Goal: Task Accomplishment & Management: Use online tool/utility

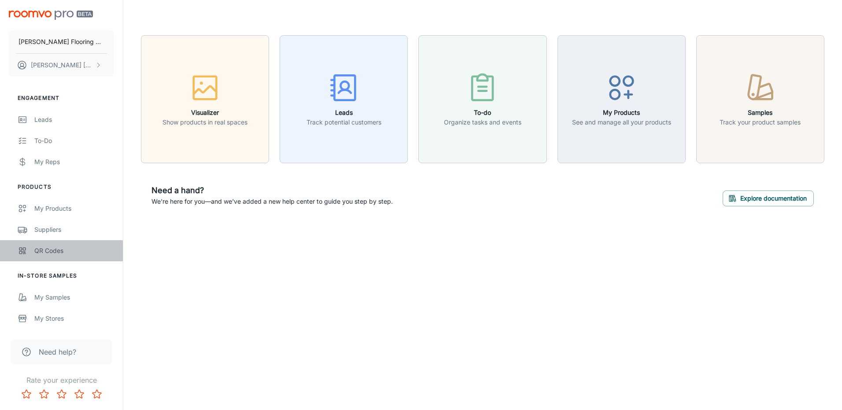
click at [53, 252] on div "QR Codes" at bounding box center [74, 251] width 80 height 10
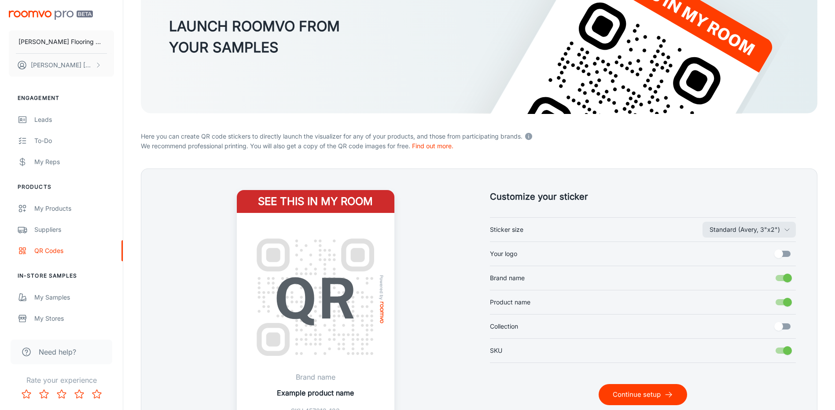
scroll to position [132, 0]
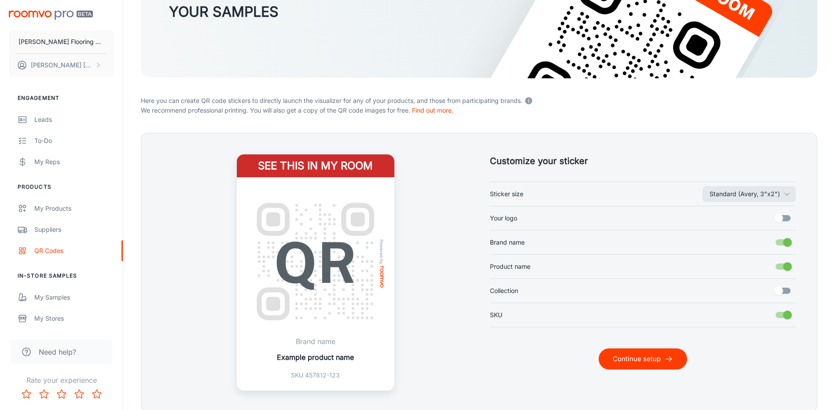
click at [776, 218] on input "Your logo" at bounding box center [779, 218] width 50 height 17
checkbox input "true"
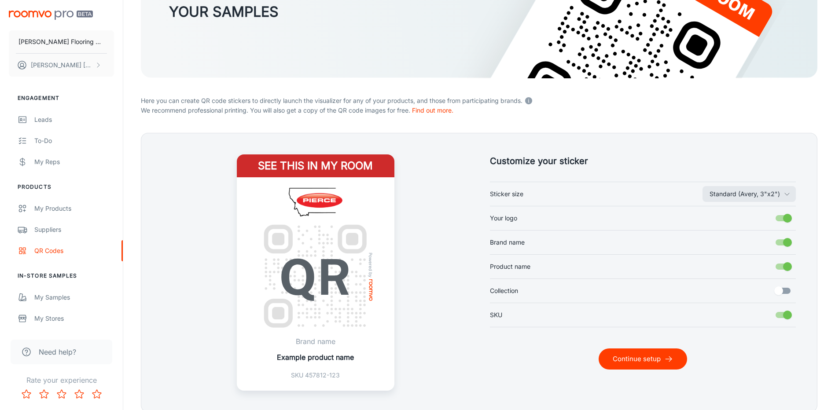
click at [652, 362] on button "Continue setup" at bounding box center [643, 359] width 88 height 21
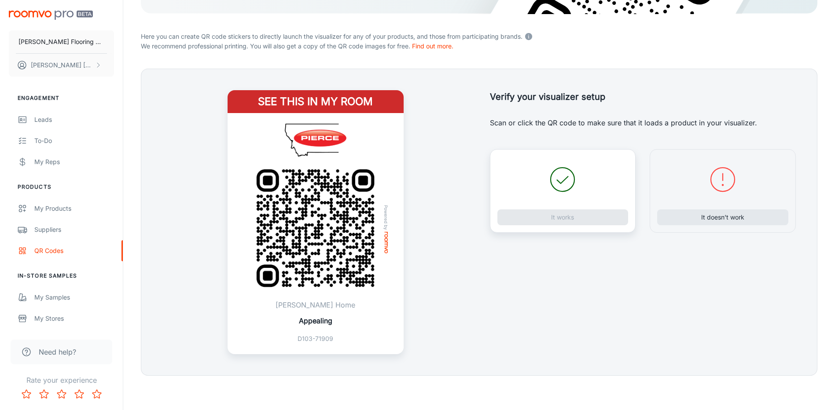
scroll to position [197, 0]
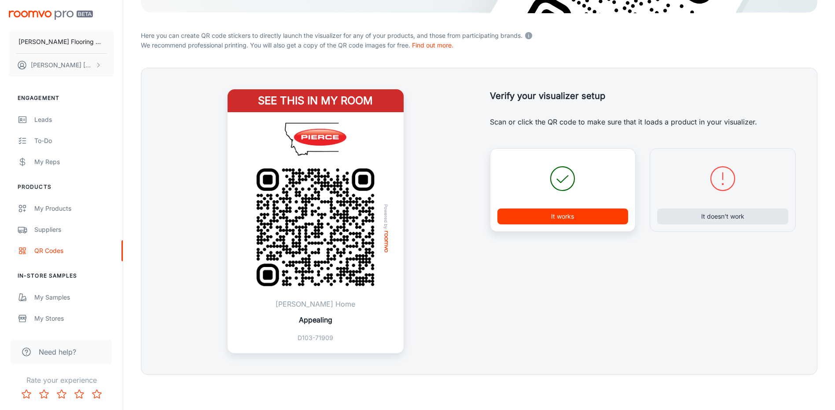
click at [552, 218] on button "It works" at bounding box center [562, 217] width 131 height 16
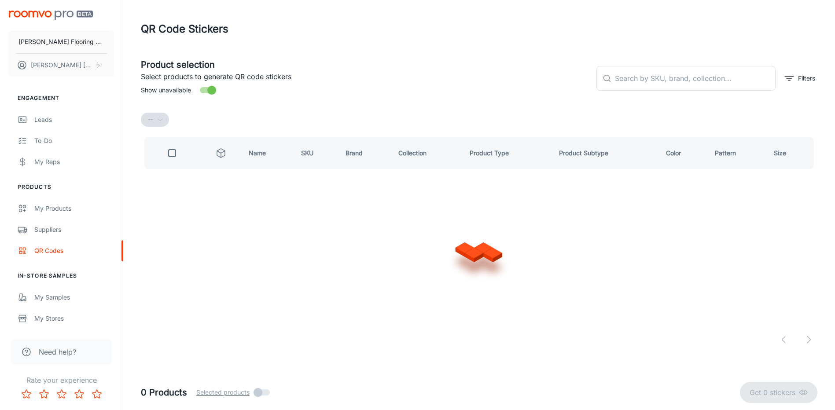
scroll to position [0, 0]
click at [647, 74] on input "text" at bounding box center [700, 78] width 163 height 25
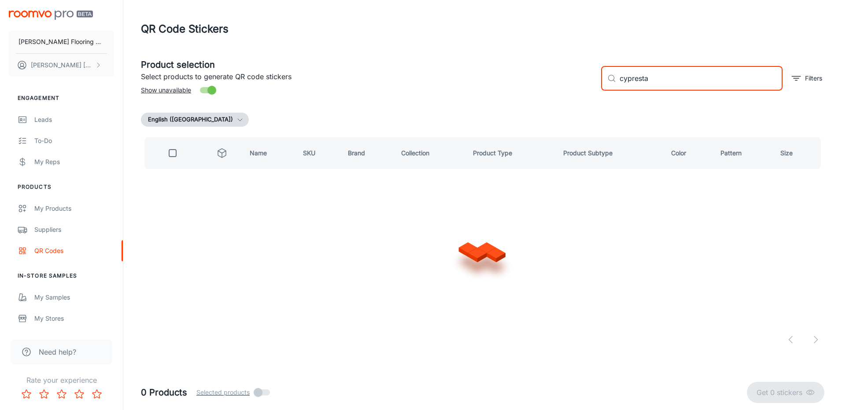
type input "cypresta"
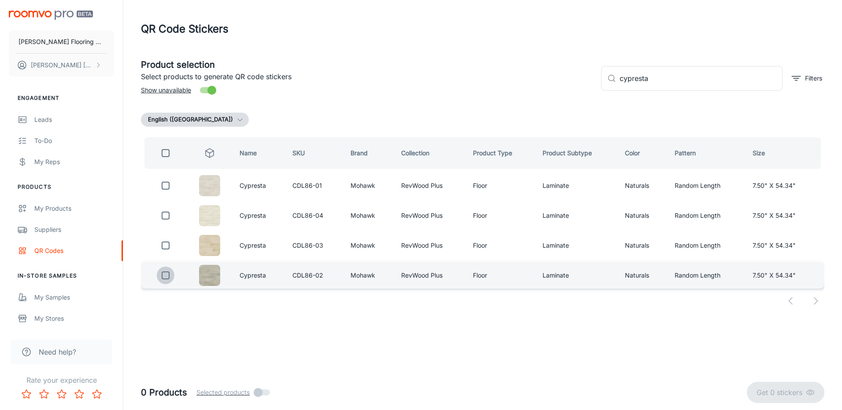
click at [166, 276] on input "checkbox" at bounding box center [166, 276] width 18 height 18
checkbox input "true"
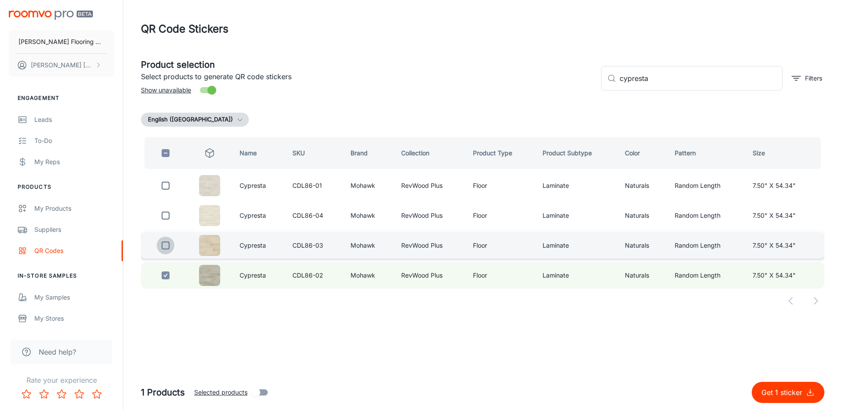
drag, startPoint x: 167, startPoint y: 246, endPoint x: 165, endPoint y: 216, distance: 30.9
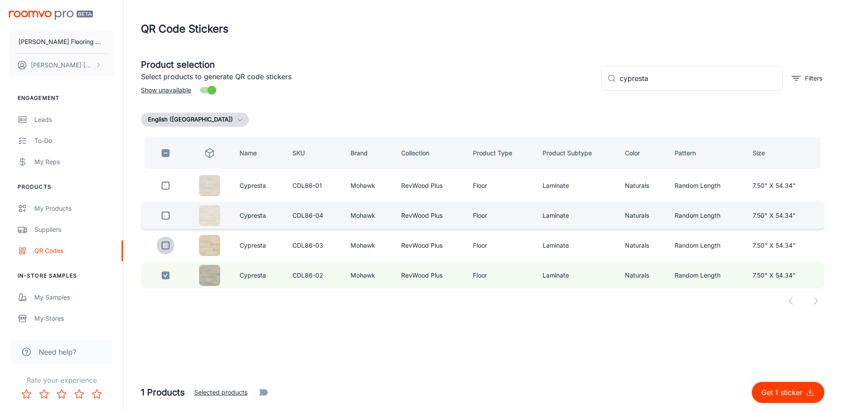
click at [167, 246] on input "checkbox" at bounding box center [166, 246] width 18 height 18
checkbox input "true"
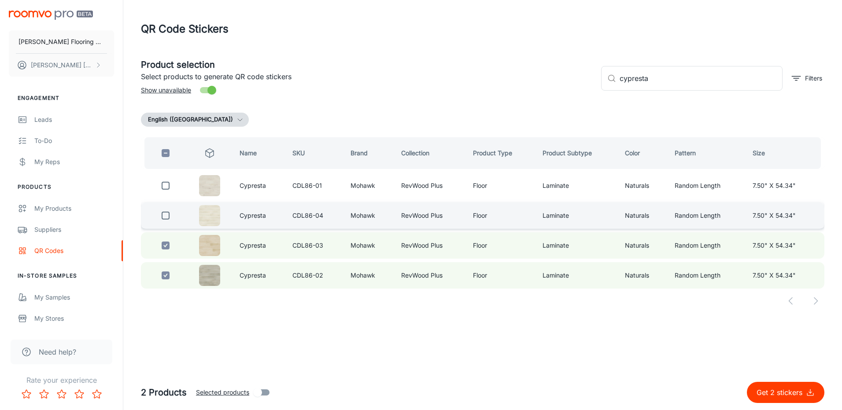
click at [165, 215] on input "checkbox" at bounding box center [166, 216] width 18 height 18
checkbox input "true"
drag, startPoint x: 614, startPoint y: 85, endPoint x: 673, endPoint y: 76, distance: 59.3
click at [592, 89] on div "Product selection Select products to generate QR code stickers Show unavailable…" at bounding box center [479, 75] width 690 height 48
drag, startPoint x: 660, startPoint y: 83, endPoint x: 607, endPoint y: 87, distance: 52.9
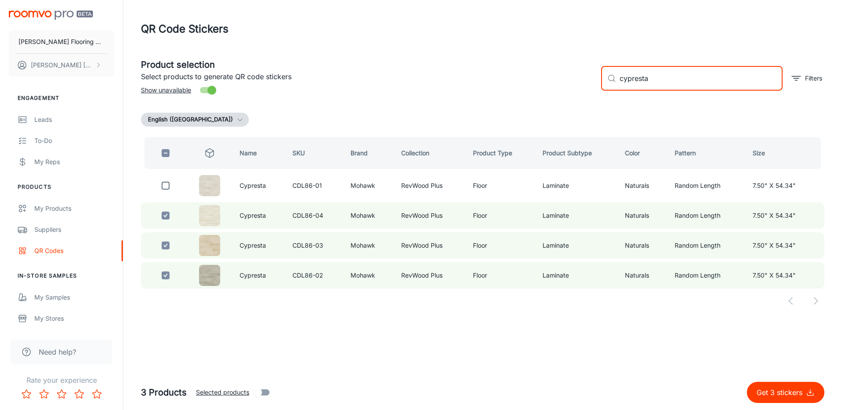
click at [607, 87] on div "​ cypresta ​" at bounding box center [691, 78] width 181 height 25
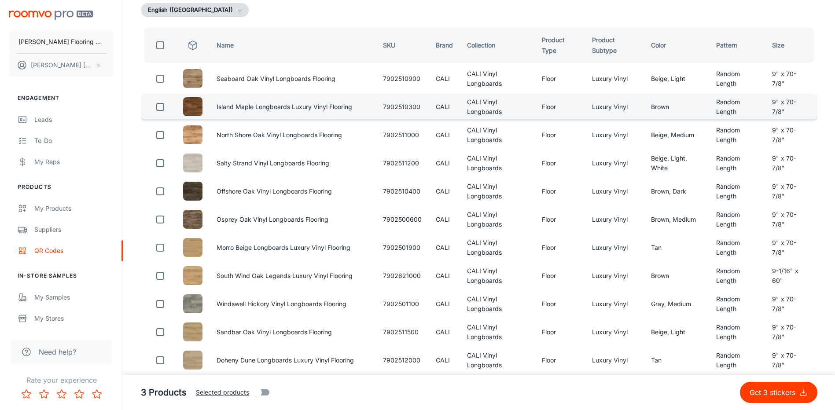
scroll to position [176, 0]
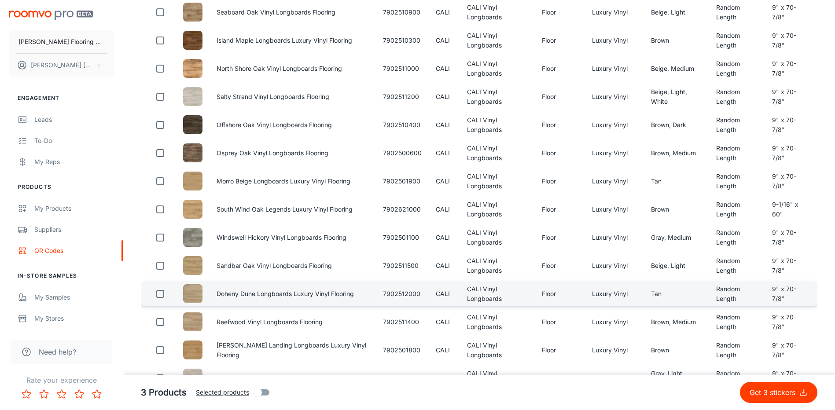
type input "longboards cali"
click at [157, 303] on input "checkbox" at bounding box center [160, 294] width 18 height 18
checkbox input "true"
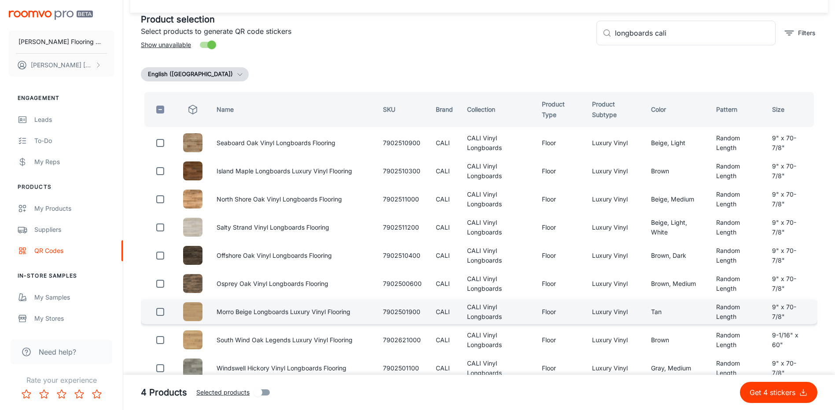
scroll to position [61, 0]
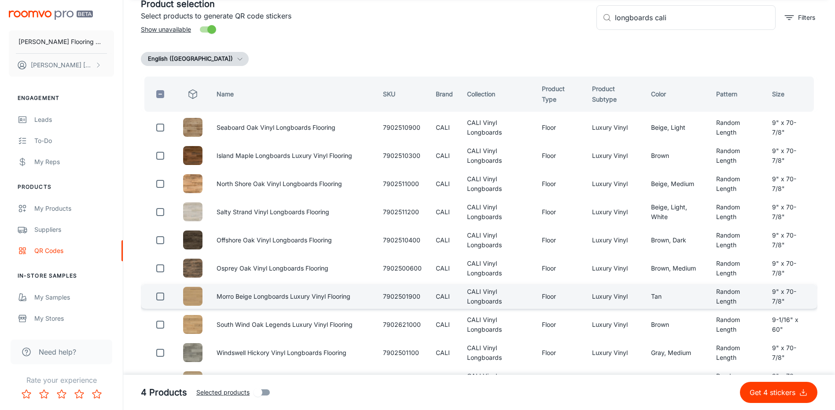
click at [162, 305] on input "checkbox" at bounding box center [160, 297] width 18 height 18
checkbox input "true"
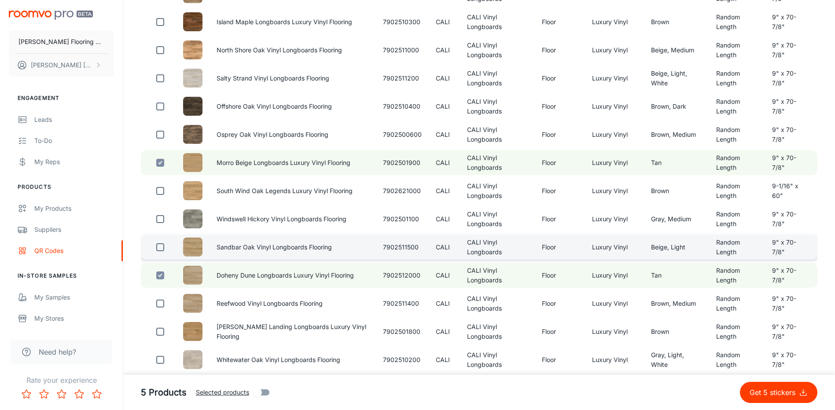
scroll to position [237, 0]
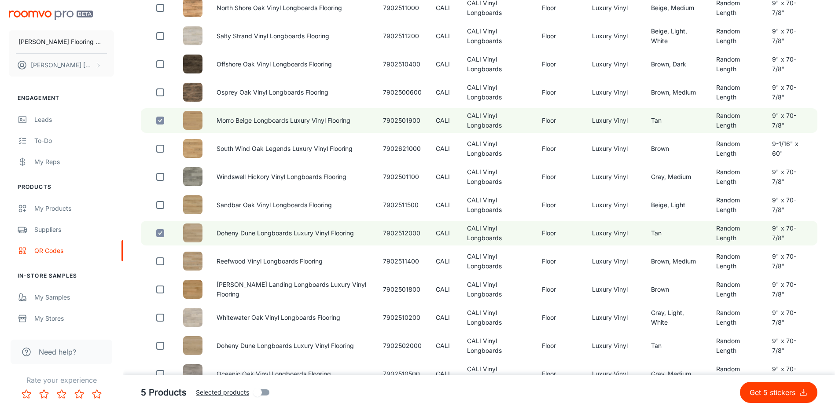
click at [158, 298] on input "checkbox" at bounding box center [160, 290] width 18 height 18
checkbox input "true"
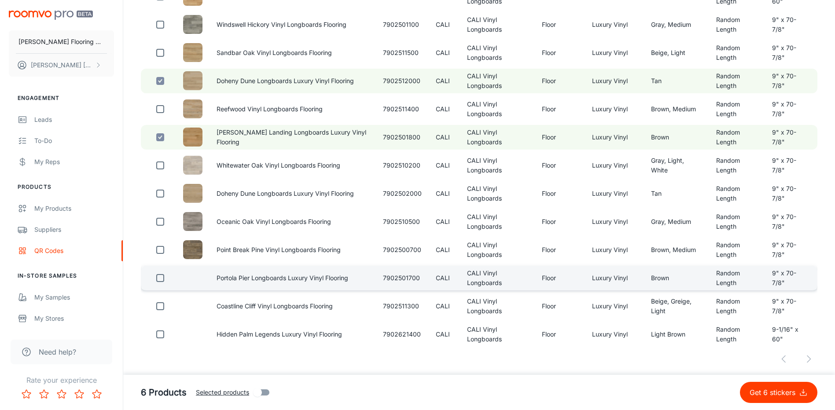
scroll to position [413, 0]
click at [159, 276] on input "checkbox" at bounding box center [160, 278] width 18 height 18
checkbox input "true"
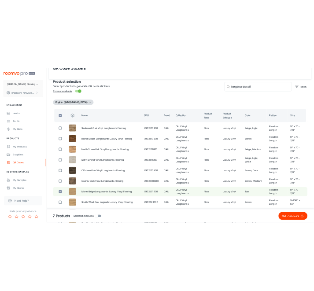
scroll to position [0, 0]
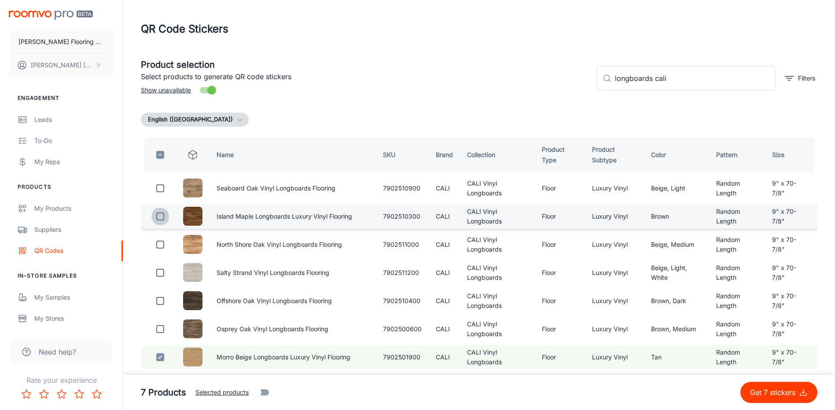
click at [164, 220] on input "checkbox" at bounding box center [160, 217] width 18 height 18
click at [760, 392] on p "Get 8 stickers" at bounding box center [774, 392] width 49 height 11
checkbox input "false"
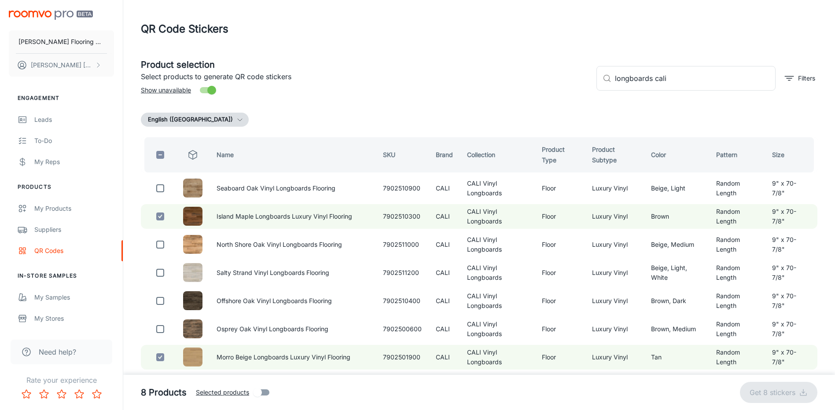
checkbox input "false"
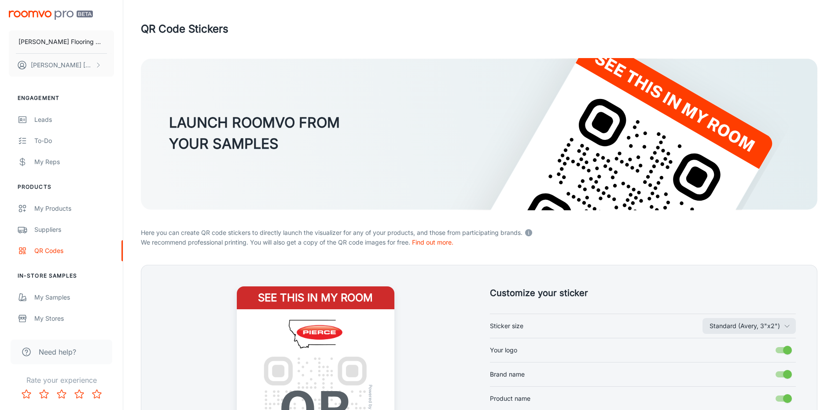
click at [458, 21] on div "QR Code Stickers" at bounding box center [479, 29] width 677 height 23
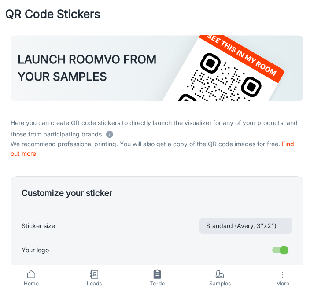
click at [200, 12] on div "QR Code Stickers" at bounding box center [157, 14] width 314 height 28
